Goal: Navigation & Orientation: Find specific page/section

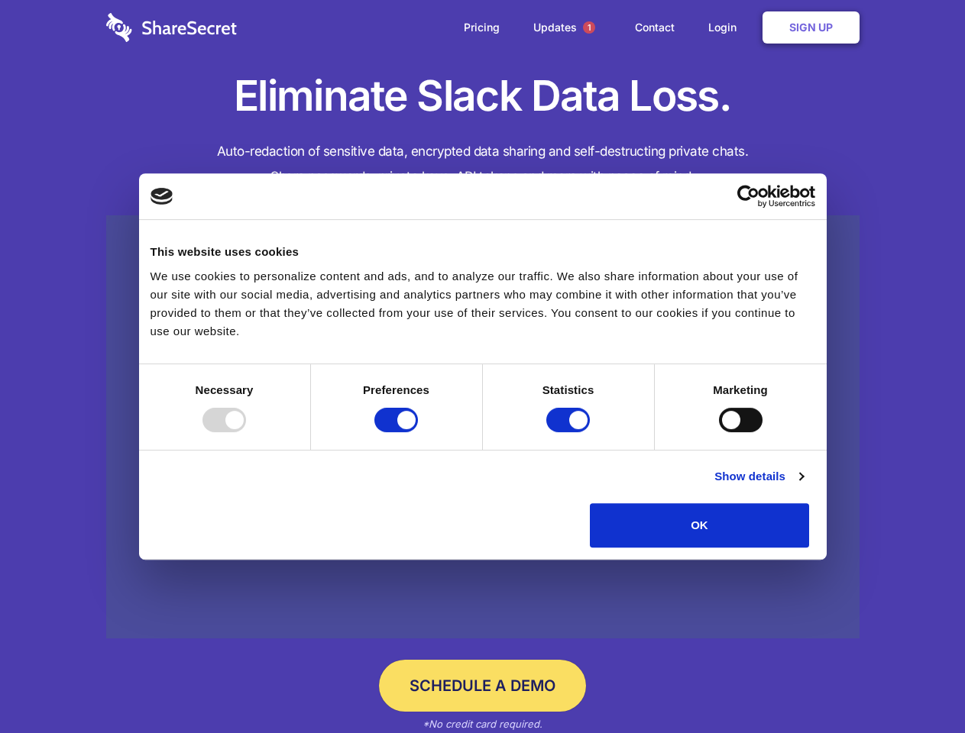
click at [246, 432] on div at bounding box center [224, 420] width 44 height 24
click at [418, 432] on input "Preferences" at bounding box center [396, 420] width 44 height 24
checkbox input "false"
click at [570, 432] on input "Statistics" at bounding box center [568, 420] width 44 height 24
checkbox input "false"
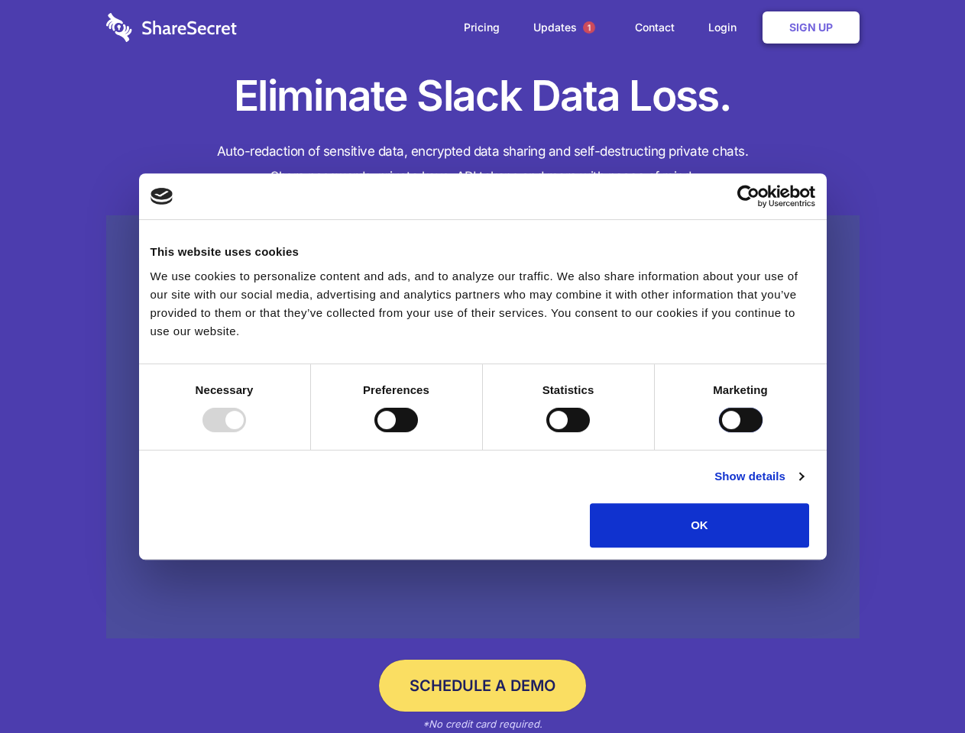
click at [719, 432] on input "Marketing" at bounding box center [741, 420] width 44 height 24
checkbox input "true"
click at [803, 486] on link "Show details" at bounding box center [758, 477] width 89 height 18
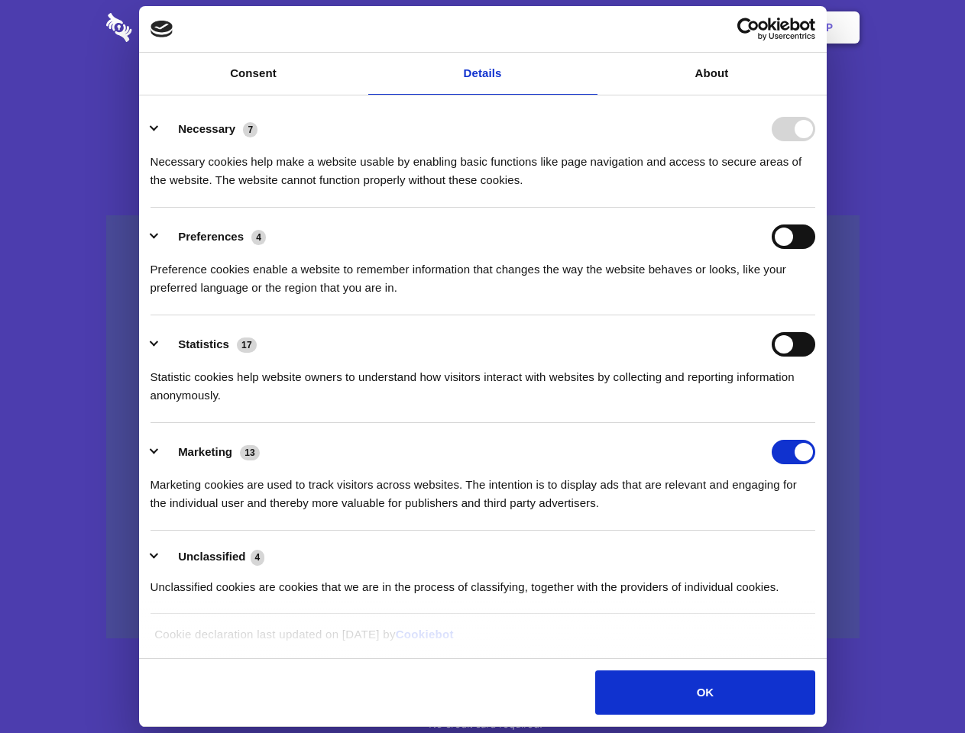
click at [815, 208] on li "Necessary 7 Necessary cookies help make a website usable by enabling basic func…" at bounding box center [483, 154] width 665 height 108
click at [588, 28] on span "1" at bounding box center [589, 27] width 12 height 12
